Goal: Understand process/instructions: Learn how to perform a task or action

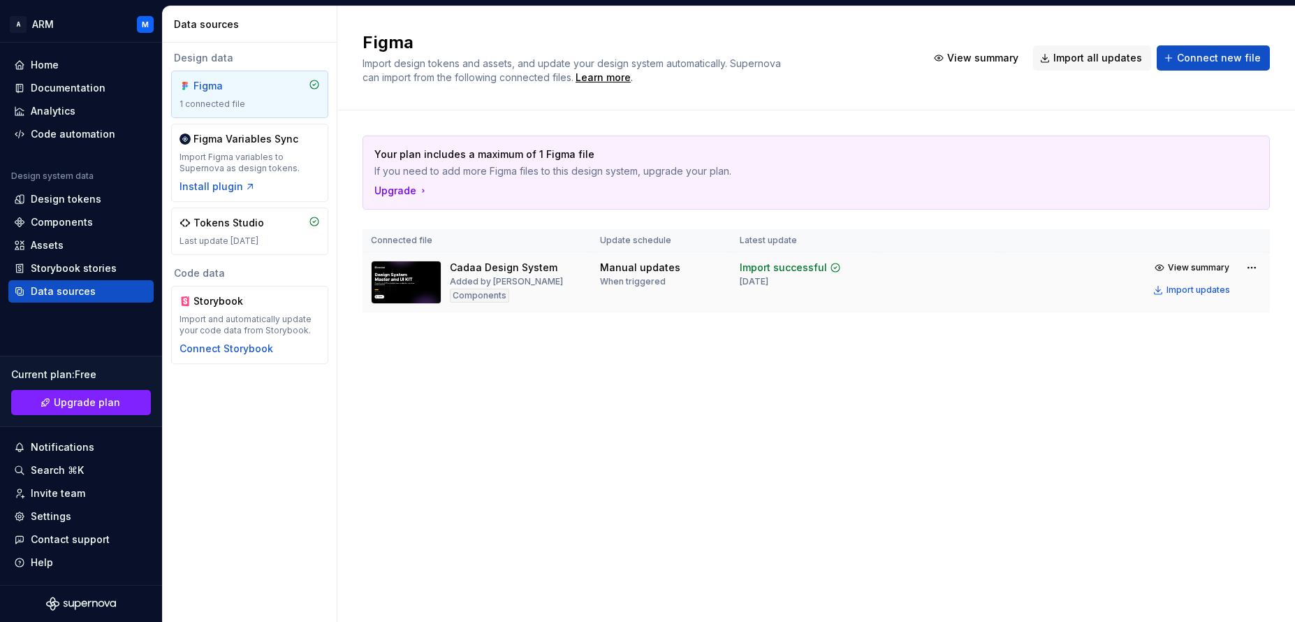
click at [400, 288] on img at bounding box center [406, 282] width 71 height 43
click at [254, 230] on div "Tokens Studio Last update [DATE]" at bounding box center [249, 231] width 140 height 31
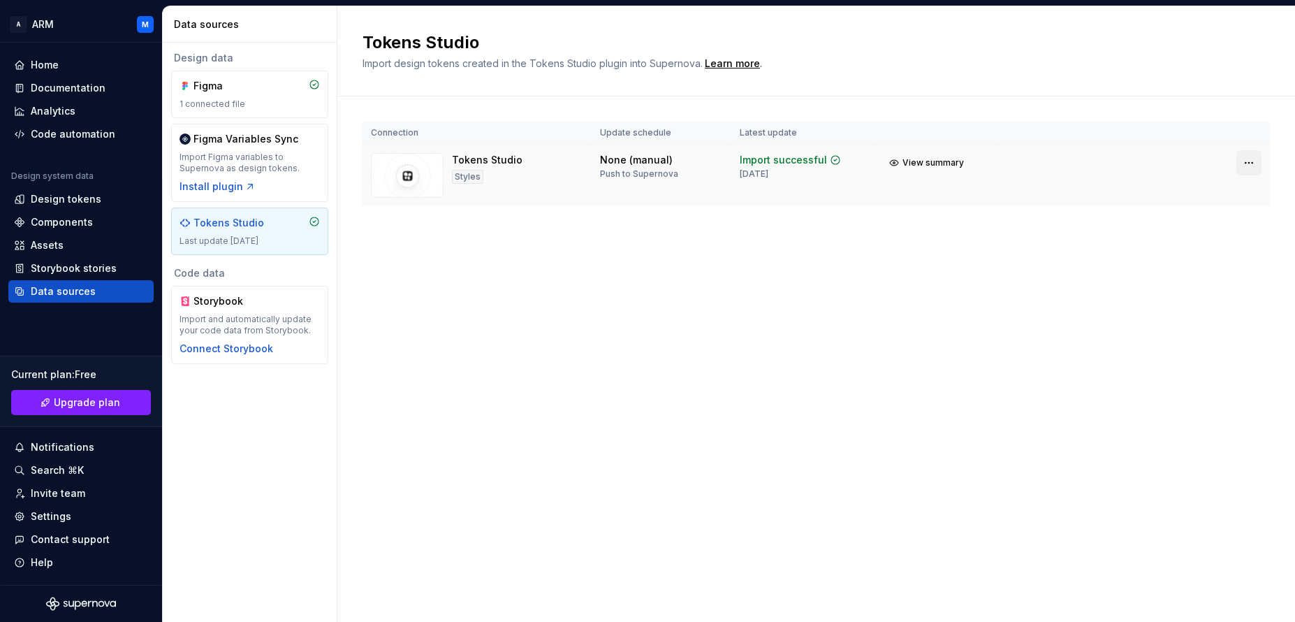
click at [1255, 160] on html "A ARM M Home Documentation Analytics Code automation Design system data Design …" at bounding box center [647, 311] width 1295 height 622
click at [254, 152] on div "Import Figma variables to Supernova as design tokens." at bounding box center [249, 163] width 140 height 22
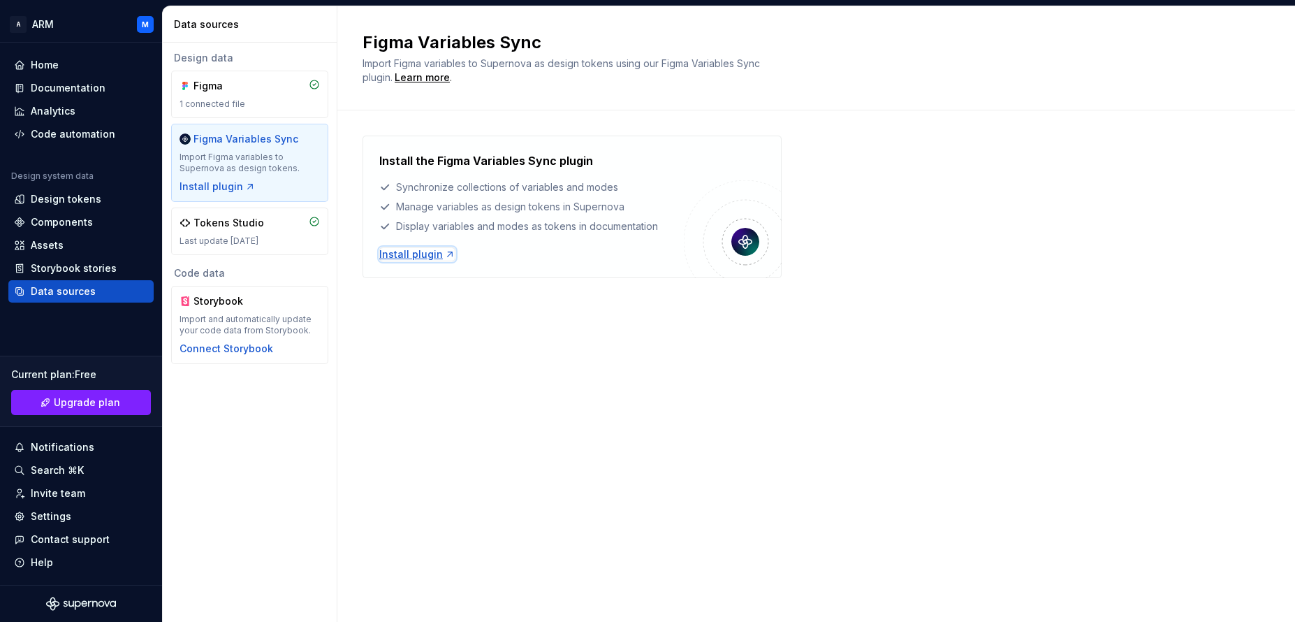
click at [402, 253] on div "Install plugin" at bounding box center [417, 254] width 76 height 14
click at [237, 221] on div "Tokens Studio" at bounding box center [228, 223] width 71 height 14
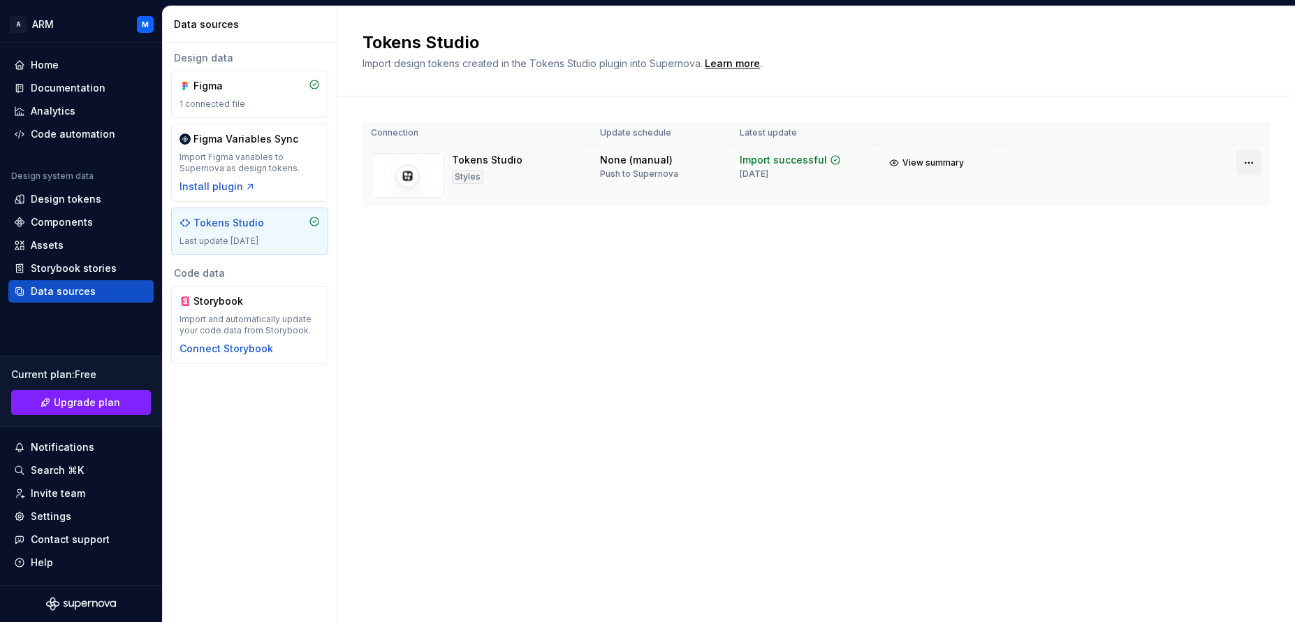
click at [1249, 166] on html "A ARM M Home Documentation Analytics Code automation Design system data Design …" at bounding box center [647, 311] width 1295 height 622
click at [50, 243] on div "Assets" at bounding box center [47, 245] width 33 height 14
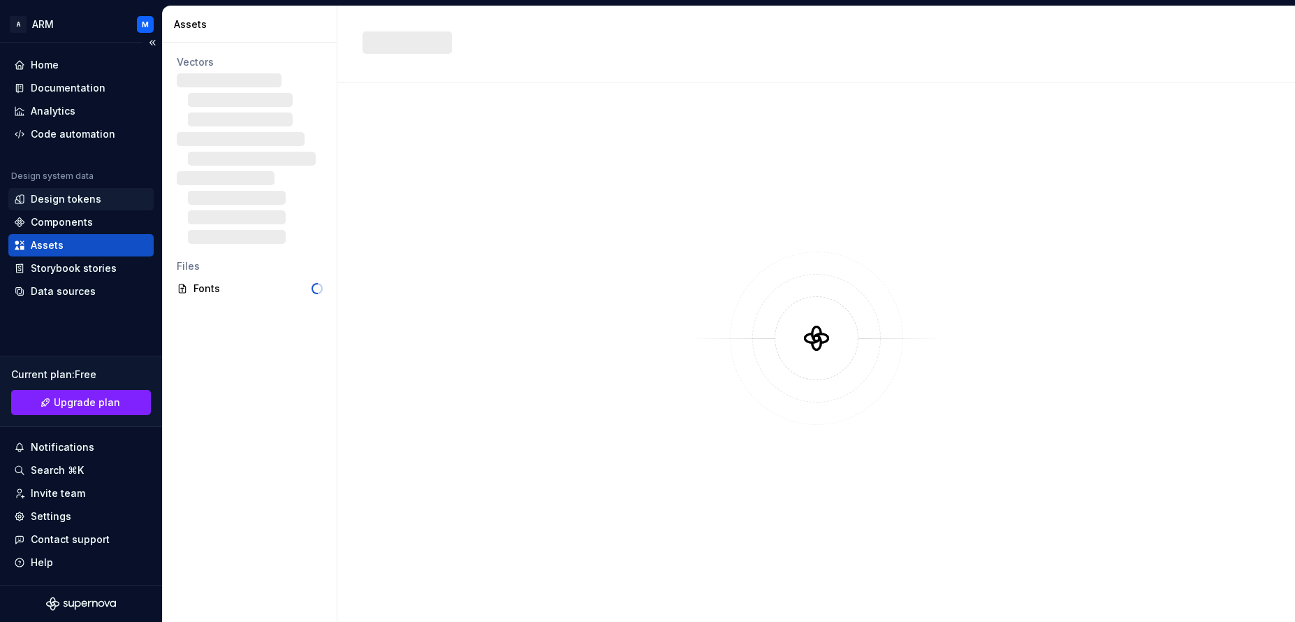
click at [67, 203] on div "Design tokens" at bounding box center [66, 199] width 71 height 14
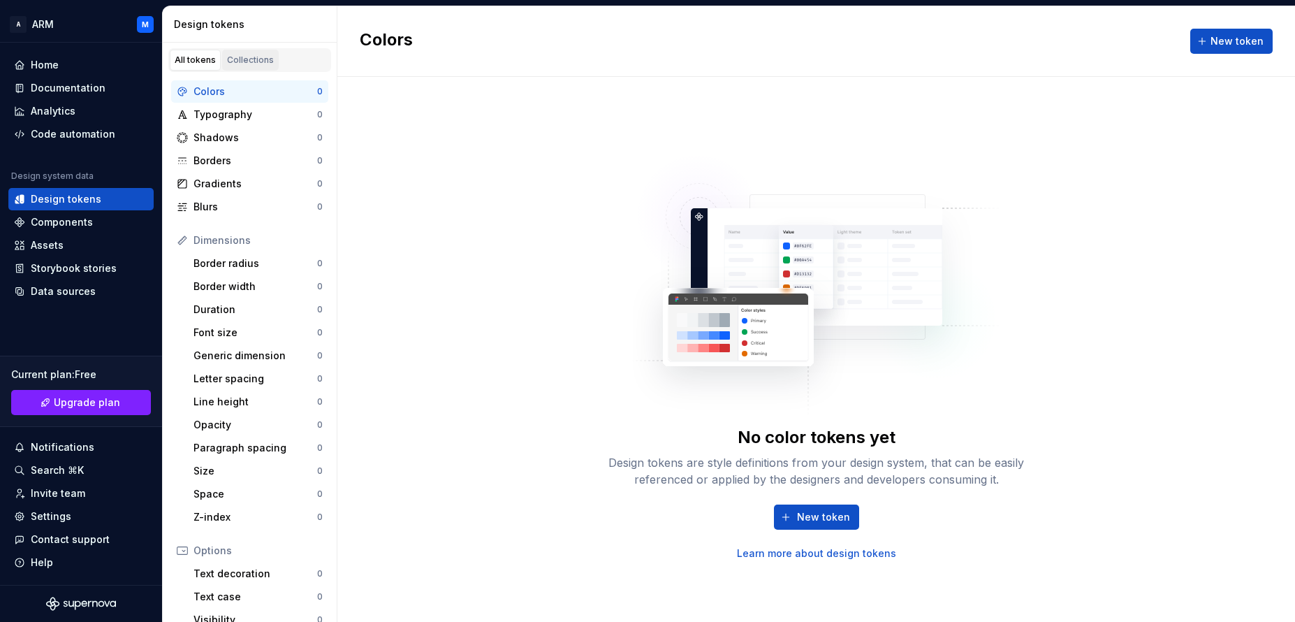
click at [256, 61] on div "Collections" at bounding box center [250, 59] width 47 height 11
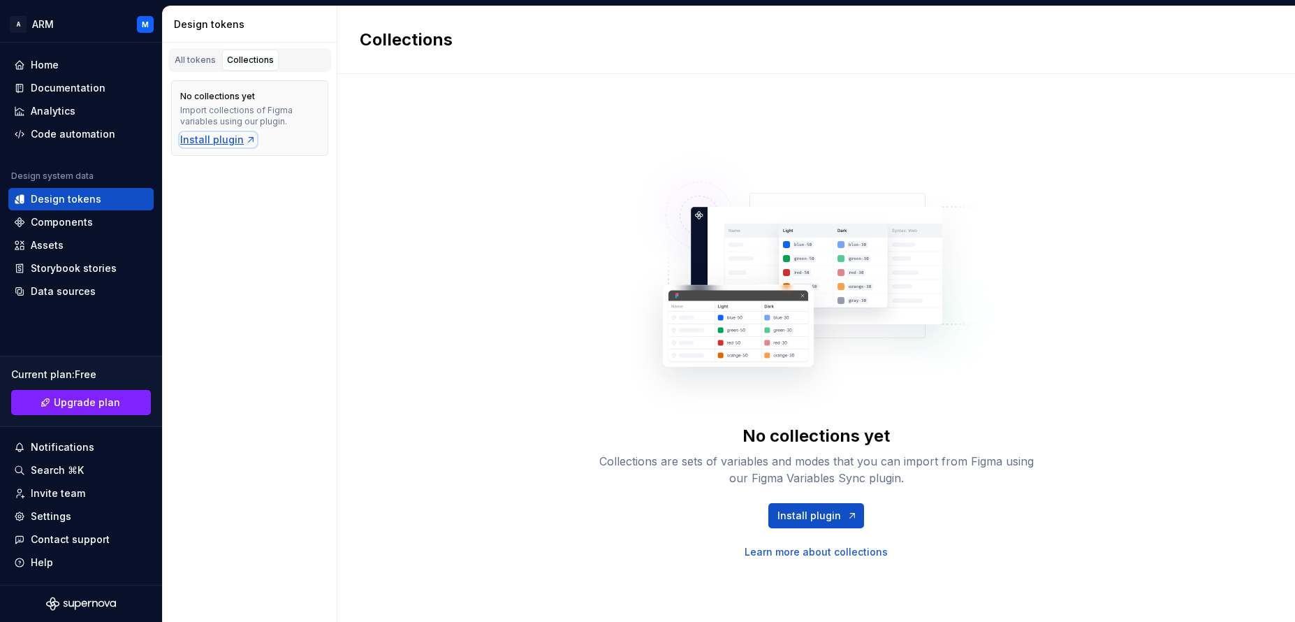
click at [231, 138] on div "Install plugin" at bounding box center [218, 140] width 76 height 14
